Goal: Navigation & Orientation: Find specific page/section

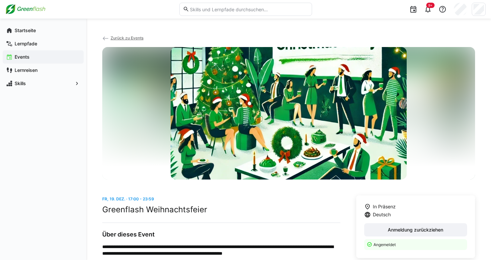
scroll to position [184, 0]
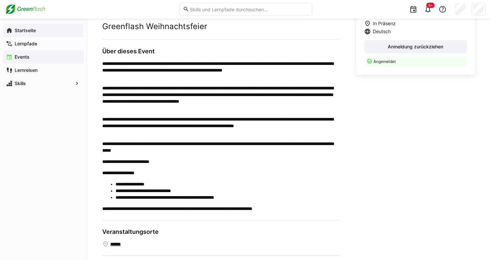
click at [31, 34] on span "Startseite" at bounding box center [47, 30] width 67 height 7
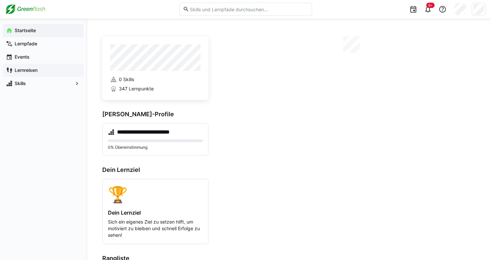
click at [0, 0] on app-navigation-label "Lernreisen" at bounding box center [0, 0] width 0 height 0
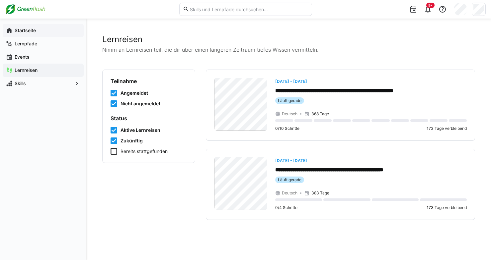
click at [0, 0] on app-navigation-label "Startseite" at bounding box center [0, 0] width 0 height 0
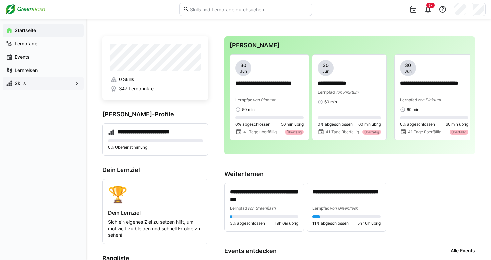
click at [77, 84] on eds-icon at bounding box center [77, 83] width 7 height 7
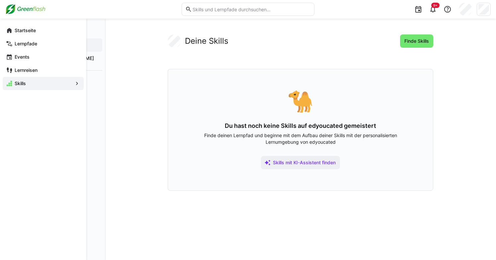
click at [0, 0] on app-navigation-label "Skills" at bounding box center [0, 0] width 0 height 0
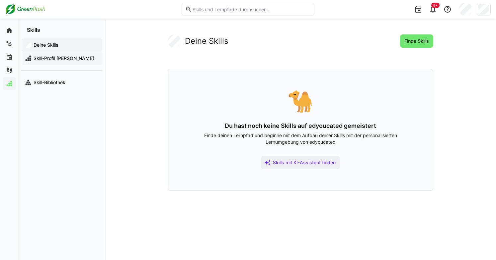
click at [52, 59] on span "Skill-Profil [PERSON_NAME]" at bounding box center [66, 58] width 66 height 7
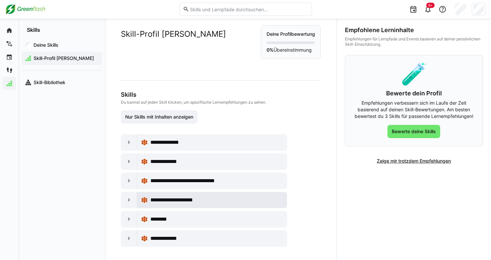
scroll to position [12, 0]
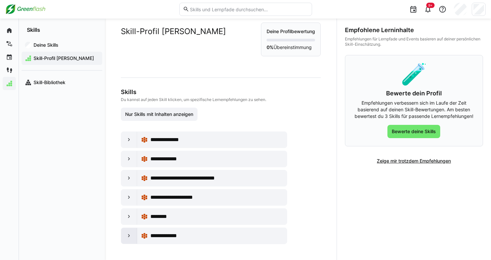
click at [132, 239] on eds-icon at bounding box center [129, 236] width 7 height 7
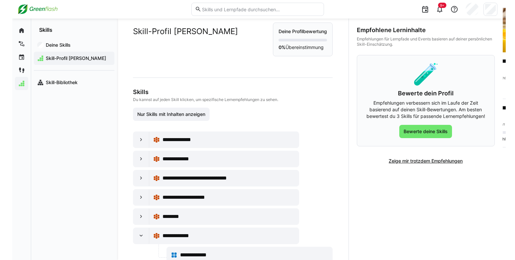
scroll to position [37, 0]
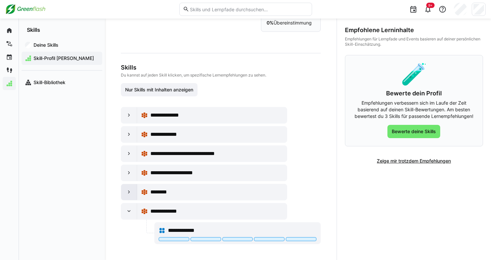
click at [127, 189] on div at bounding box center [129, 193] width 16 height 16
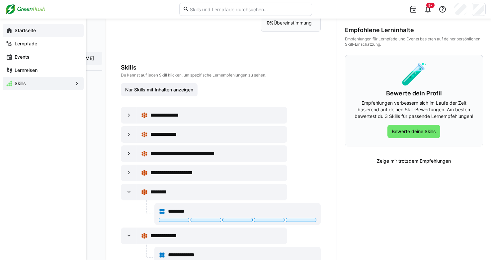
click at [9, 31] on eds-icon at bounding box center [9, 30] width 7 height 7
